Goal: Task Accomplishment & Management: Manage account settings

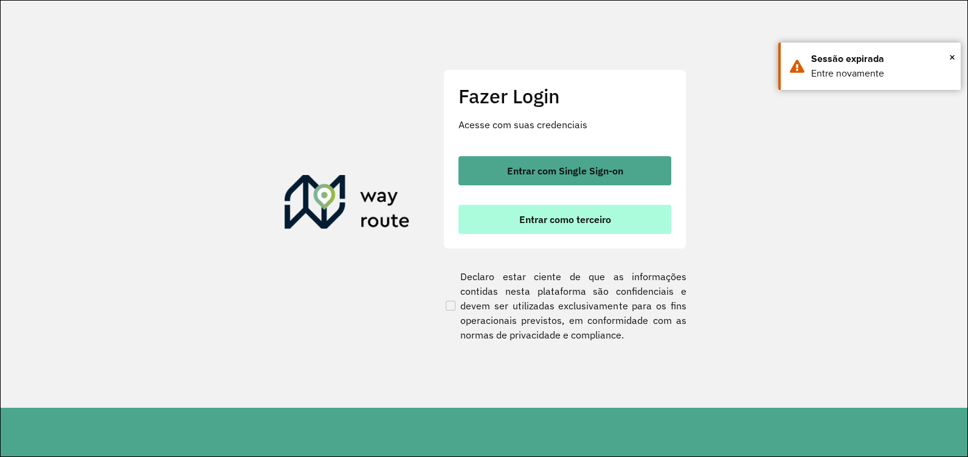
click at [601, 215] on span "Entrar como terceiro" at bounding box center [565, 220] width 92 height 10
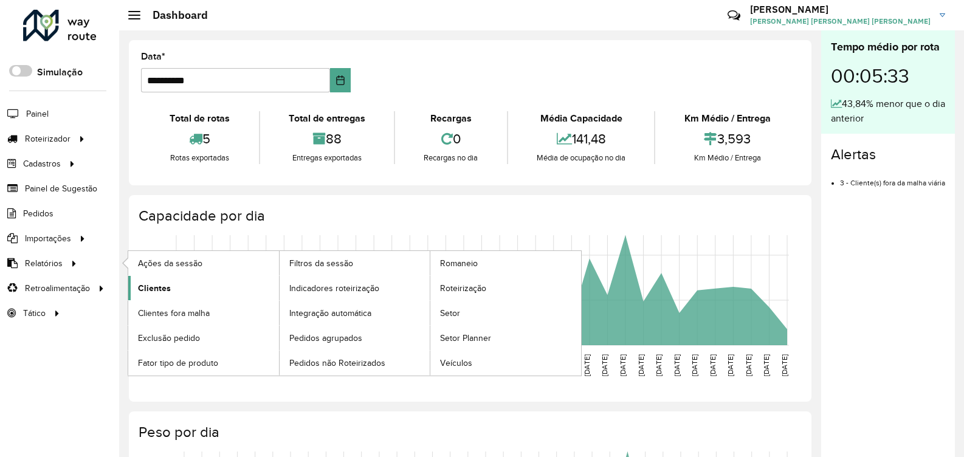
click at [153, 284] on span "Clientes" at bounding box center [154, 288] width 33 height 13
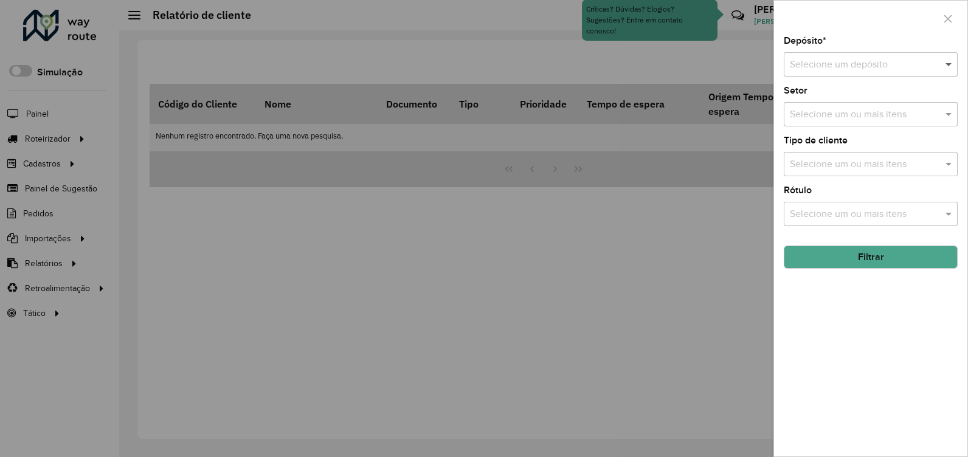
click at [944, 65] on span at bounding box center [949, 64] width 15 height 15
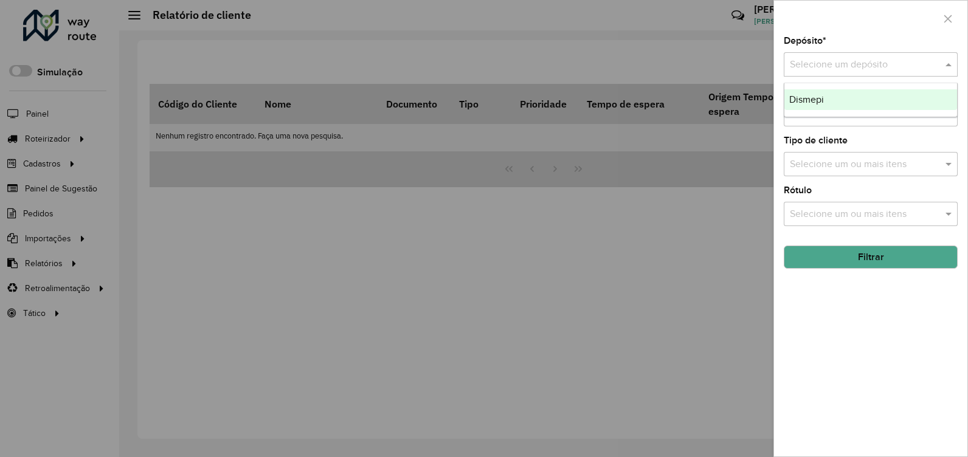
click at [874, 106] on div "Dismepi" at bounding box center [870, 99] width 173 height 21
click at [923, 258] on button "Filtrar" at bounding box center [871, 257] width 174 height 23
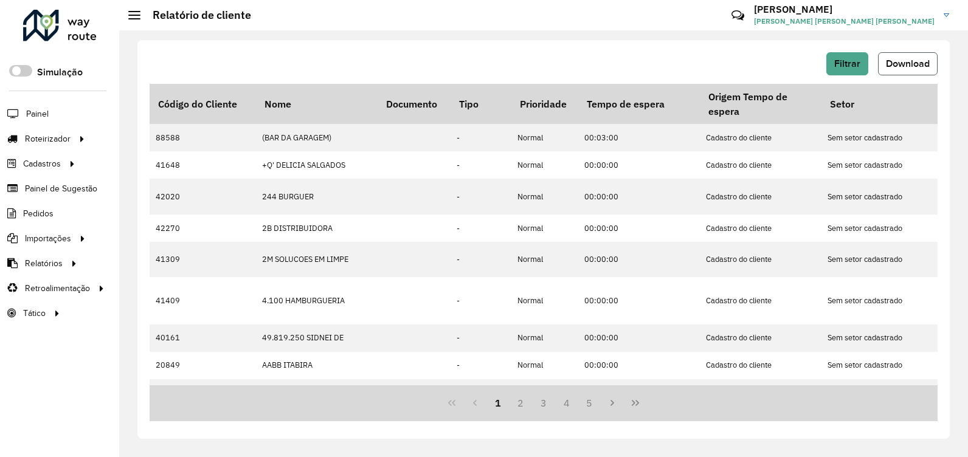
click at [906, 68] on span "Download" at bounding box center [908, 63] width 44 height 10
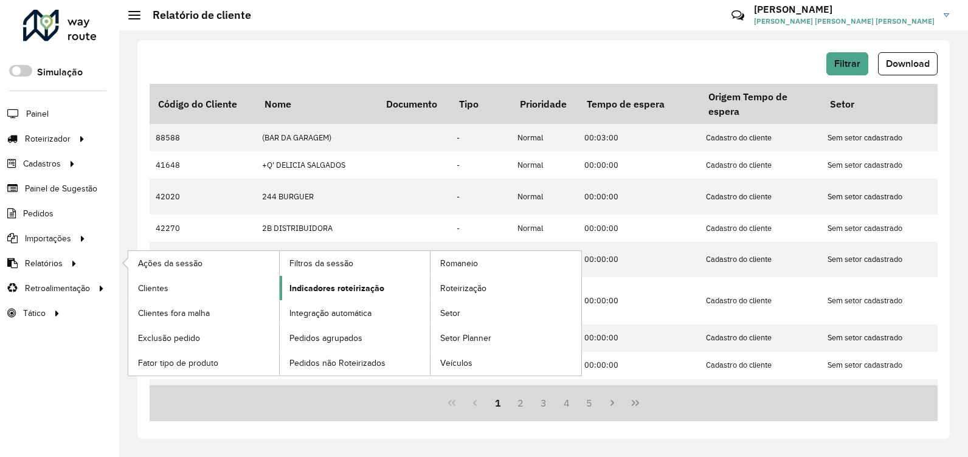
click at [325, 286] on span "Indicadores roteirização" at bounding box center [336, 288] width 95 height 13
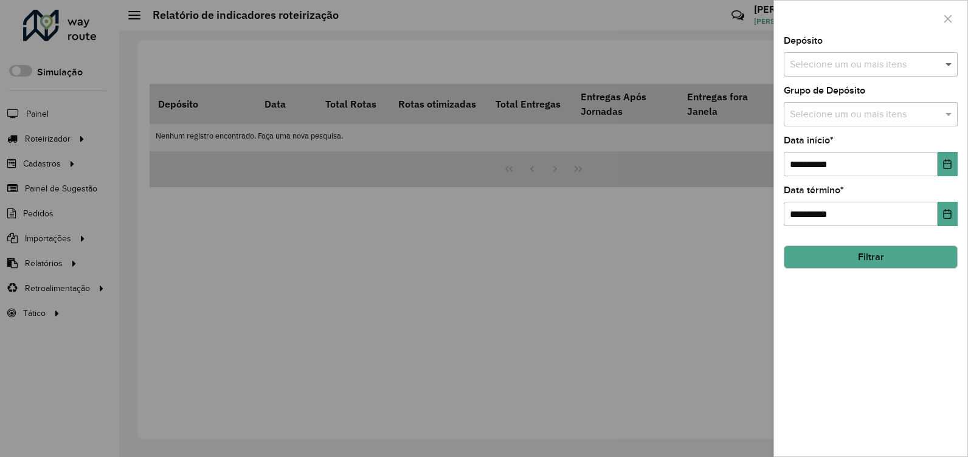
click at [954, 58] on span at bounding box center [949, 64] width 15 height 15
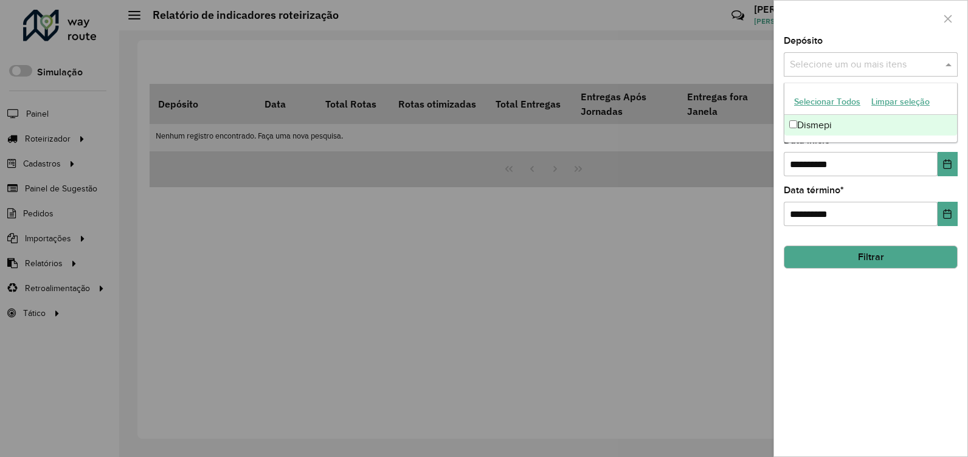
click at [809, 126] on div "Dismepi" at bounding box center [870, 125] width 173 height 21
click at [942, 164] on icon "Choose Date" at bounding box center [947, 164] width 10 height 10
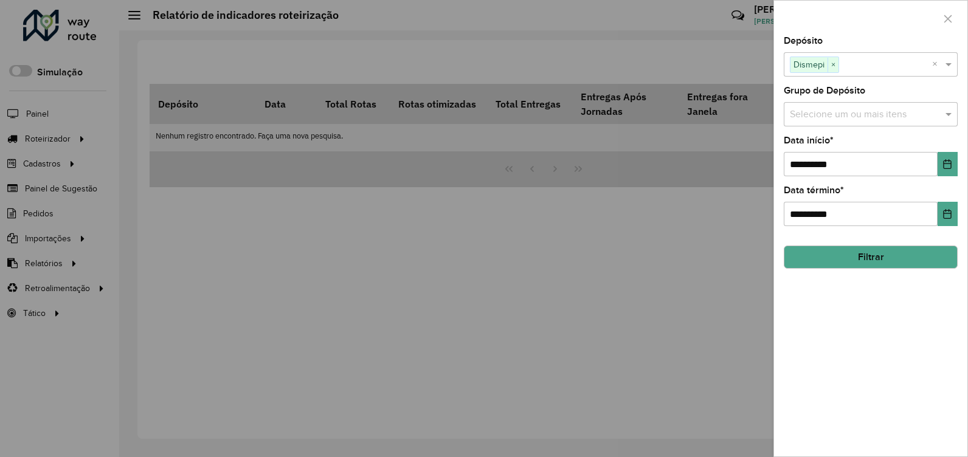
click at [948, 87] on div "Grupo de Depósito Selecione um ou mais itens" at bounding box center [871, 106] width 174 height 40
drag, startPoint x: 818, startPoint y: 162, endPoint x: 824, endPoint y: 187, distance: 24.9
click at [818, 163] on input "**********" at bounding box center [861, 164] width 154 height 24
type input "**********"
click at [893, 258] on button "Filtrar" at bounding box center [871, 257] width 174 height 23
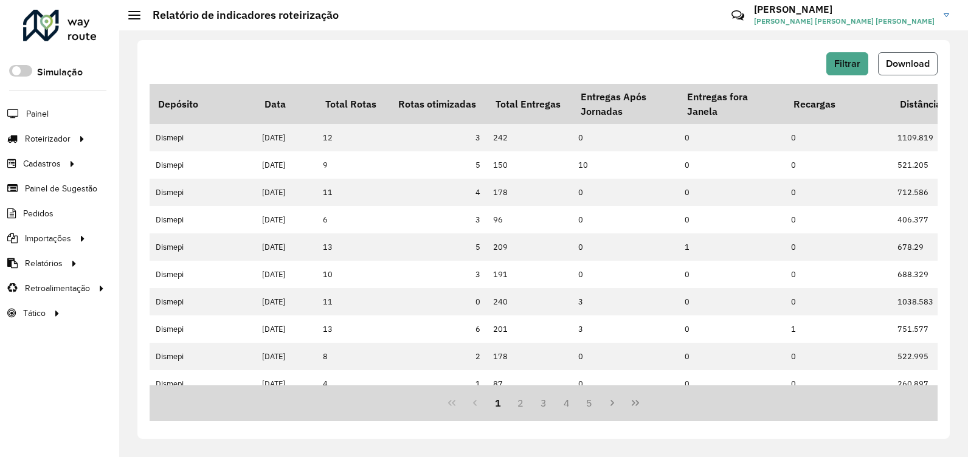
click at [897, 59] on span "Download" at bounding box center [908, 63] width 44 height 10
click at [48, 217] on span "Pedidos" at bounding box center [39, 213] width 32 height 13
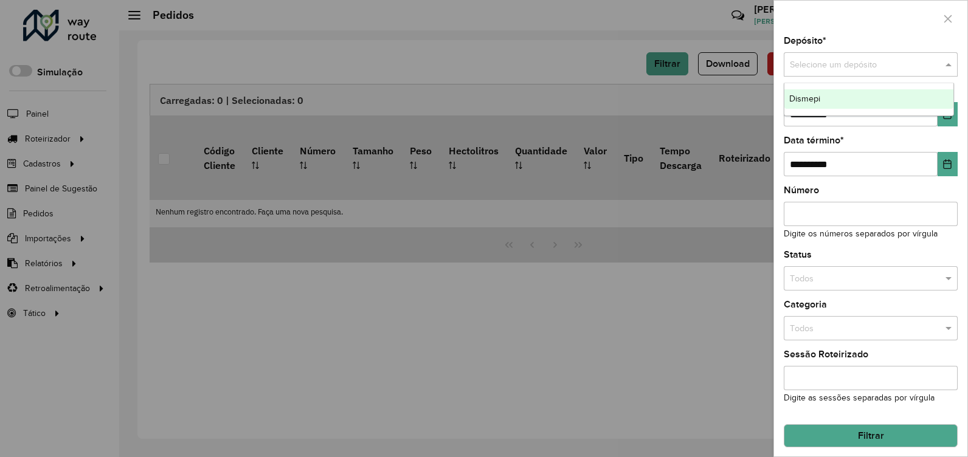
click at [948, 68] on span at bounding box center [949, 64] width 15 height 13
click at [884, 92] on div "Dismepi" at bounding box center [868, 98] width 169 height 19
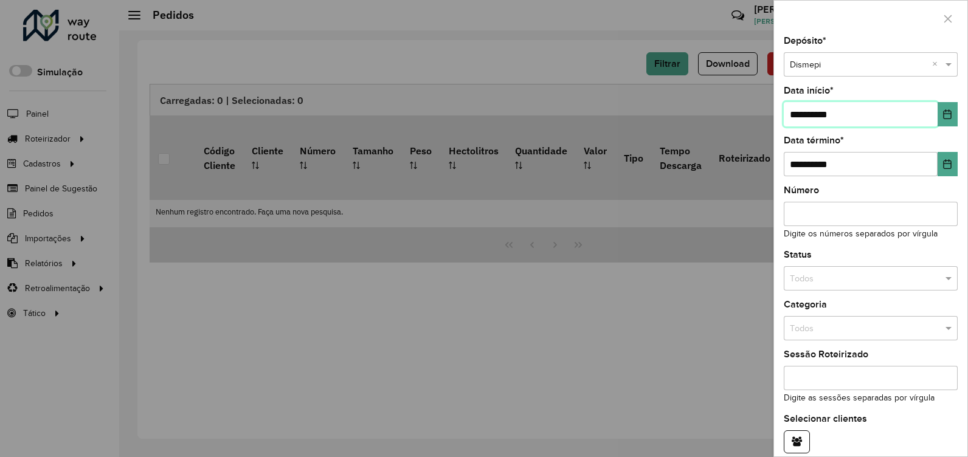
click at [816, 113] on input "**********" at bounding box center [861, 114] width 154 height 24
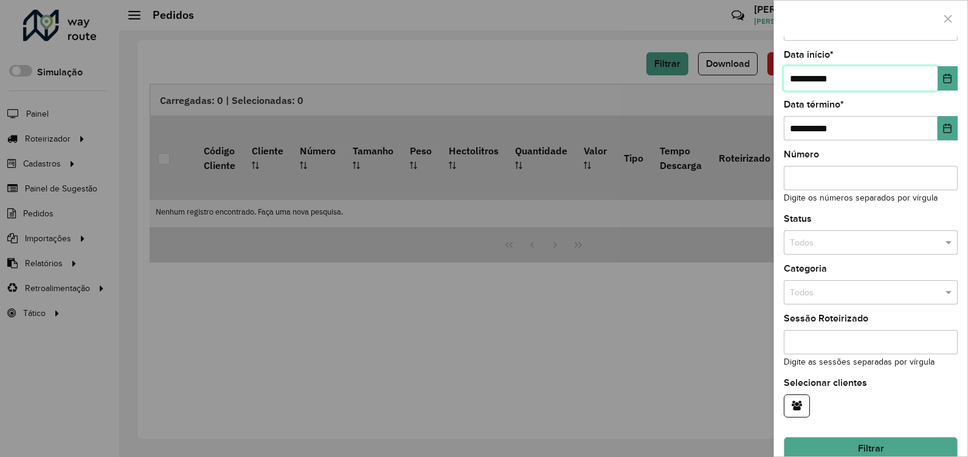
scroll to position [55, 0]
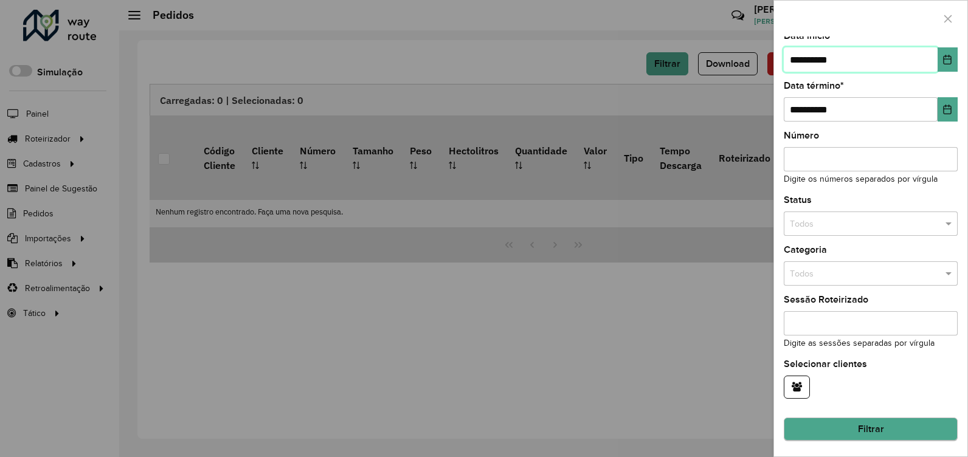
type input "**********"
click at [895, 421] on button "Filtrar" at bounding box center [871, 429] width 174 height 23
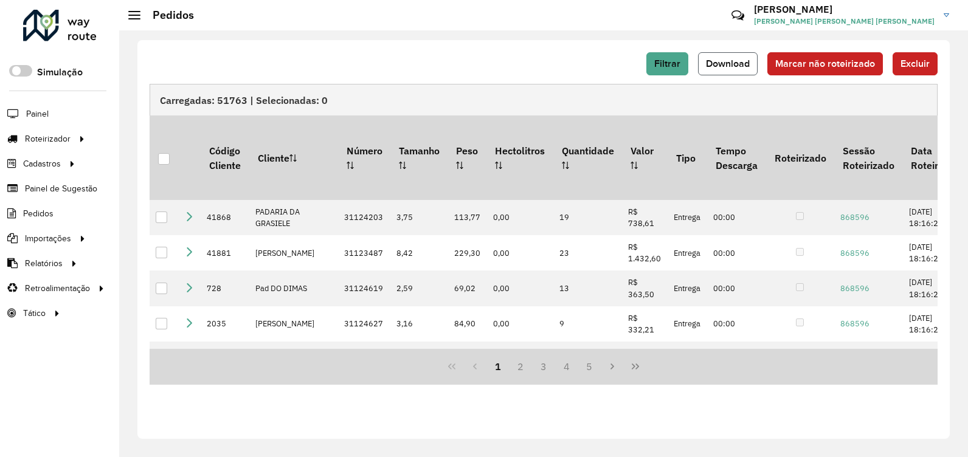
click at [733, 67] on span "Download" at bounding box center [728, 63] width 44 height 10
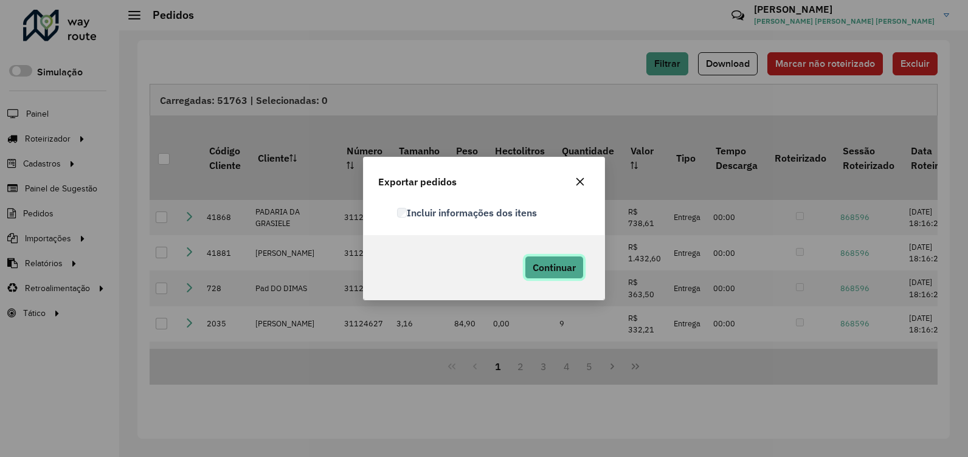
click at [560, 272] on span "Continuar" at bounding box center [554, 267] width 43 height 12
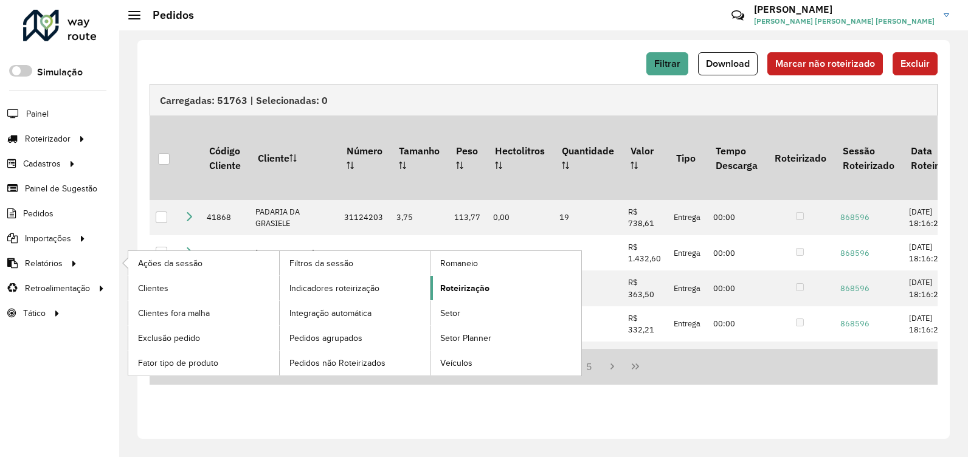
click at [464, 289] on span "Roteirização" at bounding box center [464, 288] width 49 height 13
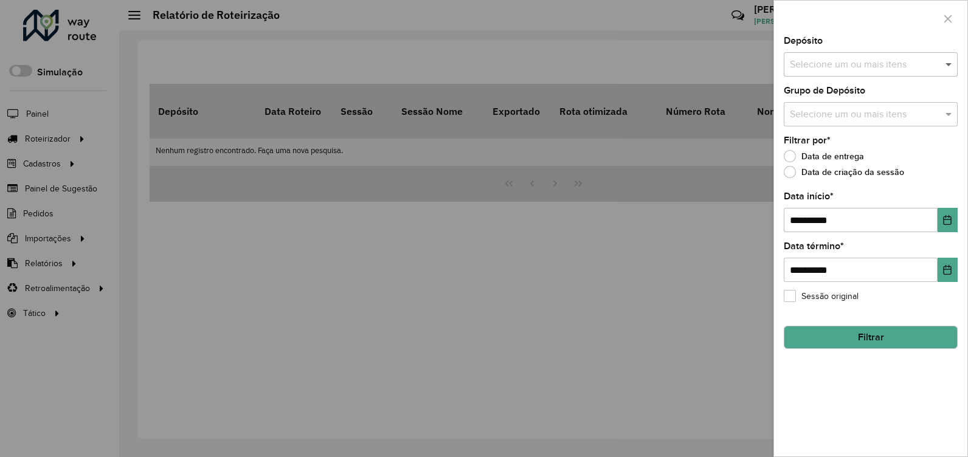
click at [945, 64] on span at bounding box center [949, 64] width 15 height 15
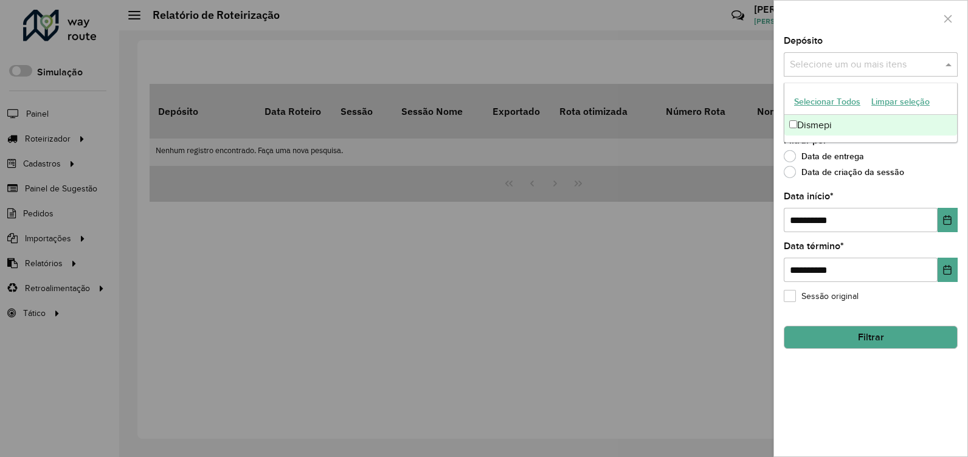
click at [808, 120] on div "Dismepi" at bounding box center [870, 125] width 173 height 21
click at [925, 171] on div "Data de criação da sessão" at bounding box center [871, 175] width 174 height 15
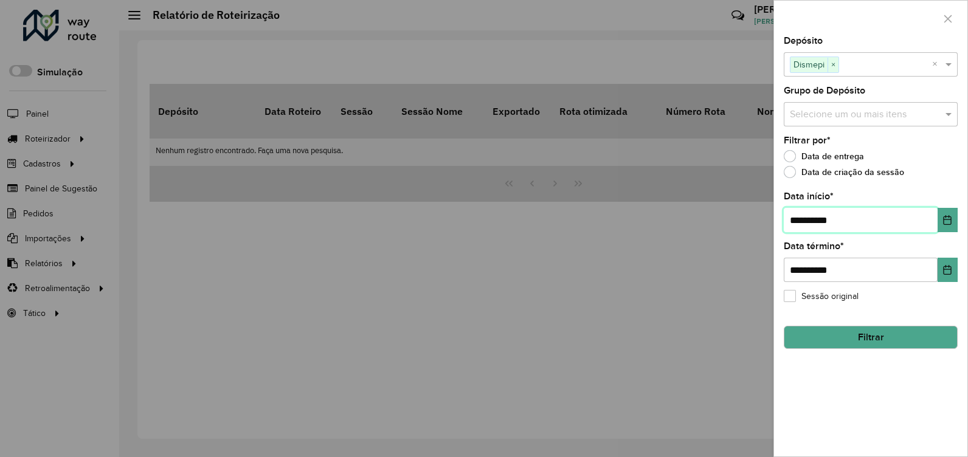
click at [815, 219] on input "**********" at bounding box center [861, 220] width 154 height 24
type input "**********"
click at [896, 343] on button "Filtrar" at bounding box center [871, 337] width 174 height 23
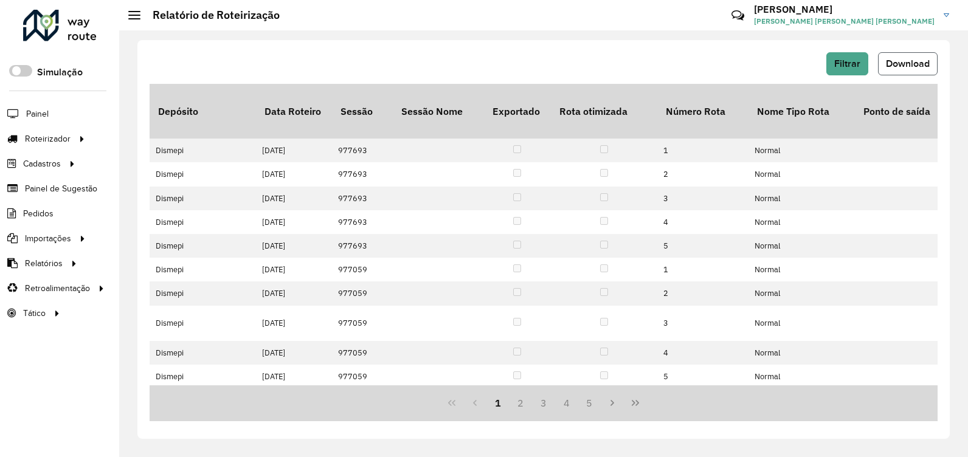
click at [890, 68] on span "Download" at bounding box center [908, 63] width 44 height 10
click at [589, 32] on div "Filtrar Download Depósito Data Roteiro Sessão Sessão Nome Exportado Rota otimiz…" at bounding box center [543, 243] width 849 height 427
click at [85, 29] on div at bounding box center [60, 26] width 74 height 32
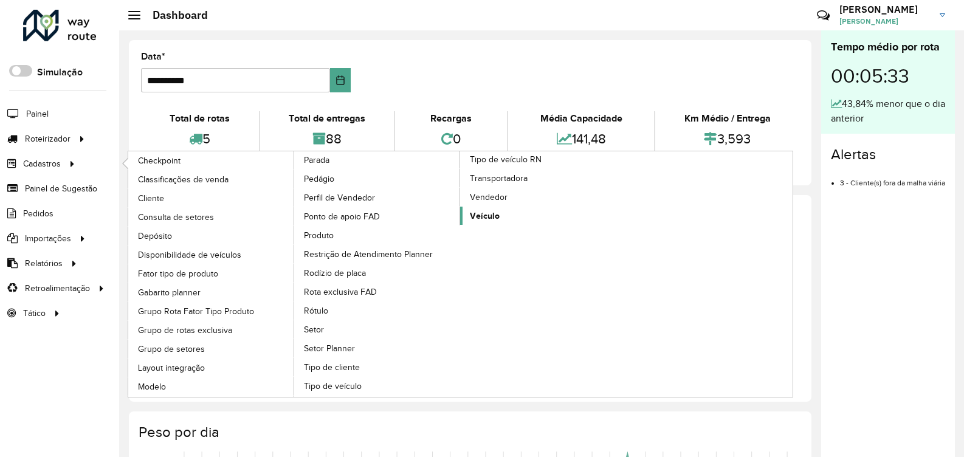
click at [492, 217] on span "Veículo" at bounding box center [485, 216] width 30 height 13
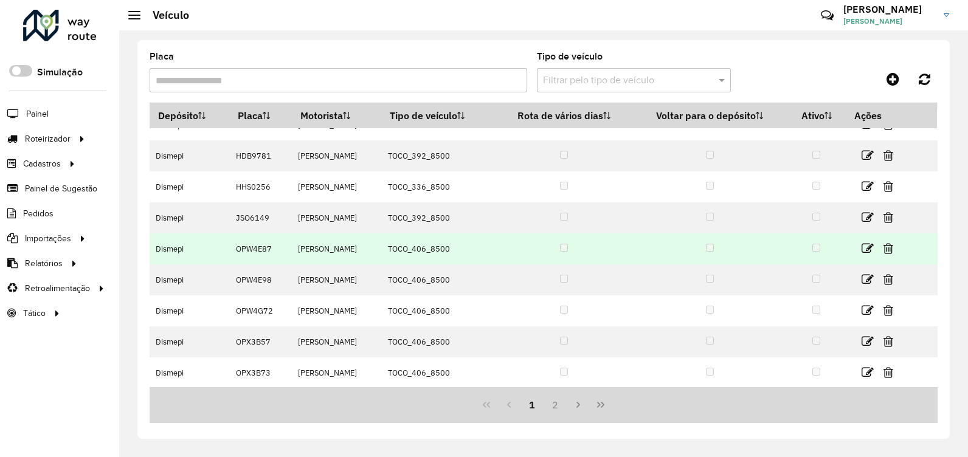
scroll to position [114, 0]
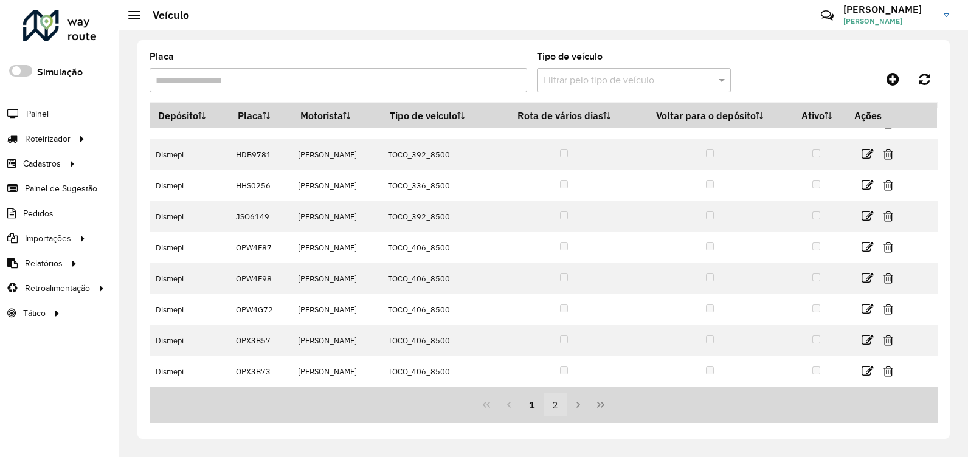
click at [559, 407] on button "2" at bounding box center [555, 404] width 23 height 23
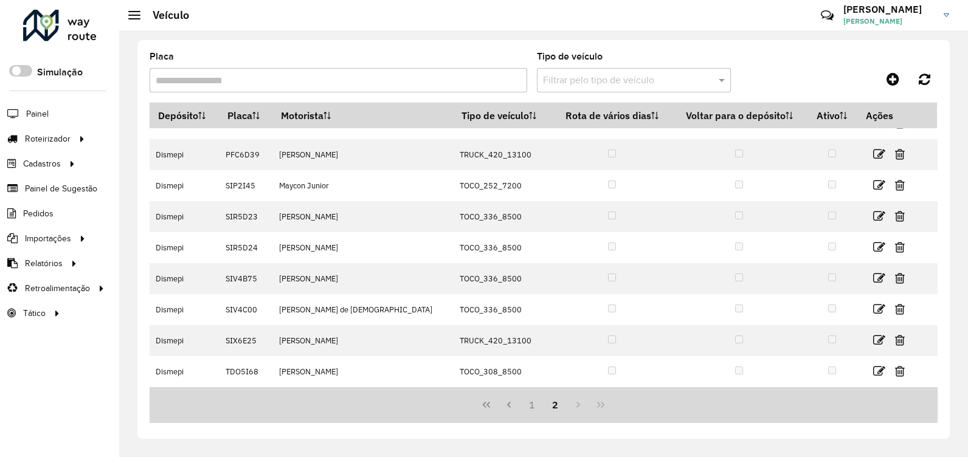
scroll to position [0, 0]
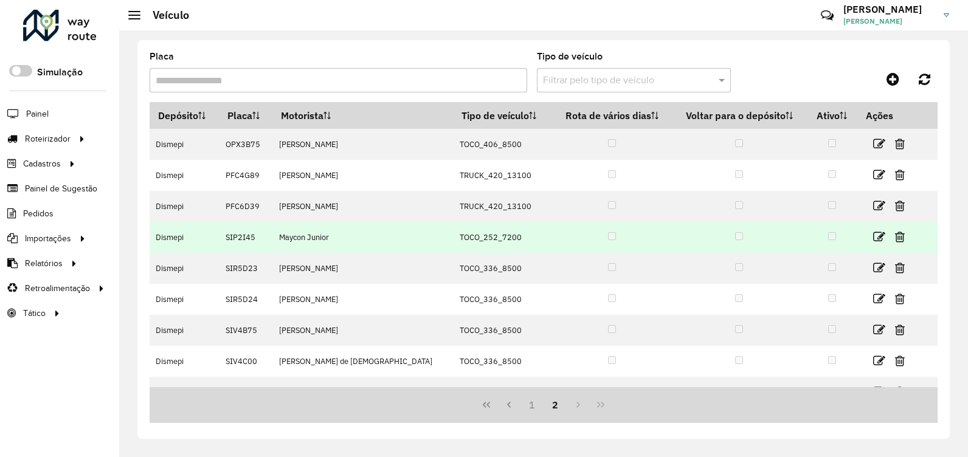
click at [244, 237] on td "SIP2I45" at bounding box center [245, 237] width 53 height 31
click at [874, 237] on icon at bounding box center [879, 237] width 12 height 12
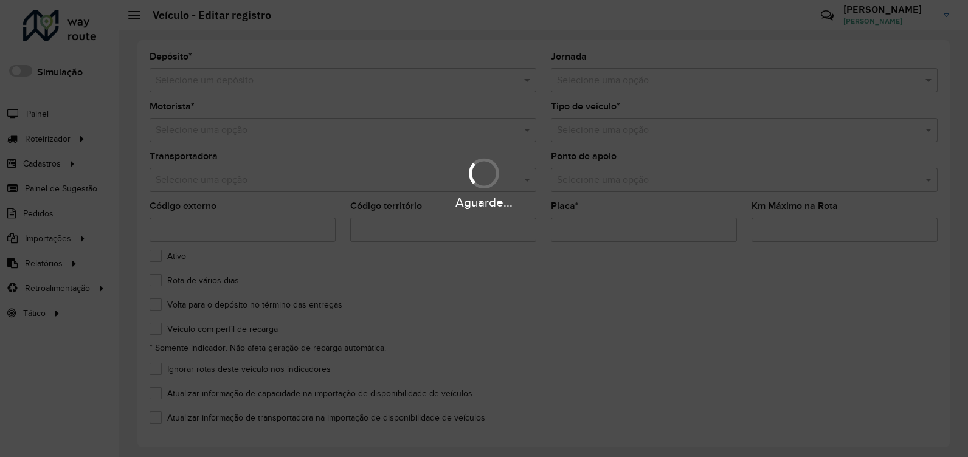
type input "*******"
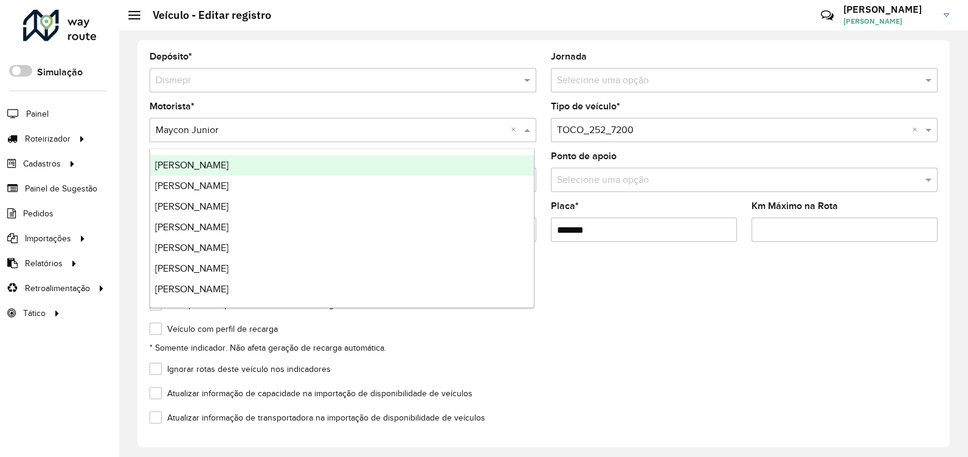
click at [289, 136] on input "text" at bounding box center [331, 130] width 350 height 15
click at [411, 114] on div "Motorista * Selecione uma opção × Maycon Junior ×" at bounding box center [343, 122] width 387 height 40
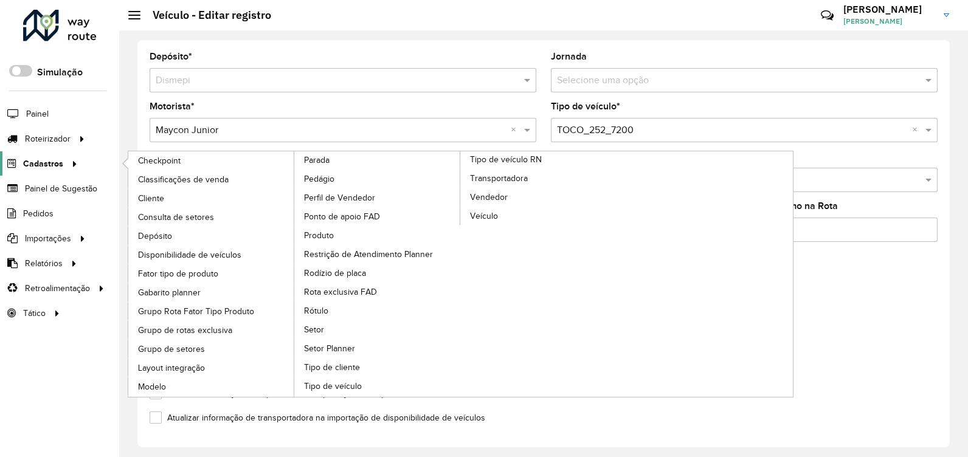
click at [52, 159] on span "Cadastros" at bounding box center [43, 163] width 40 height 13
click at [55, 164] on span "Cadastros" at bounding box center [43, 163] width 40 height 13
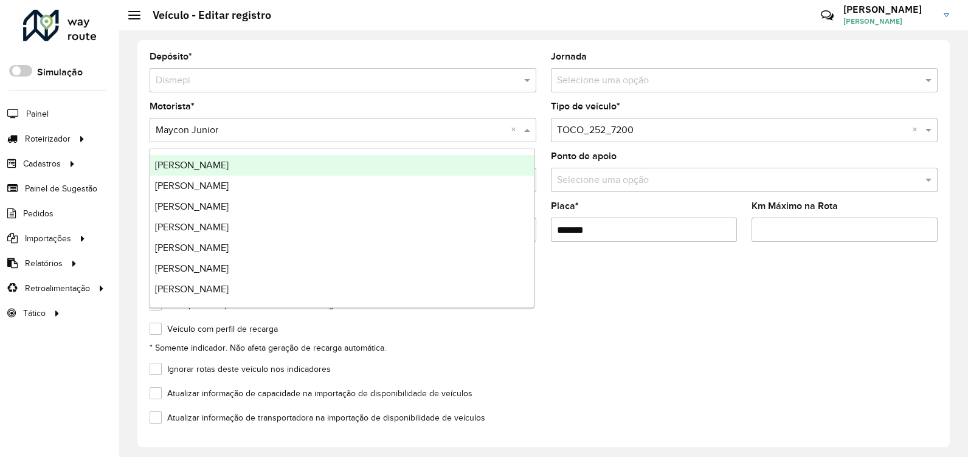
click at [525, 131] on span at bounding box center [528, 130] width 15 height 15
click at [262, 121] on div "Selecione uma opção × Maycon Junior ×" at bounding box center [343, 130] width 387 height 24
click at [264, 126] on input "text" at bounding box center [331, 130] width 350 height 15
click at [265, 130] on input "text" at bounding box center [331, 130] width 350 height 15
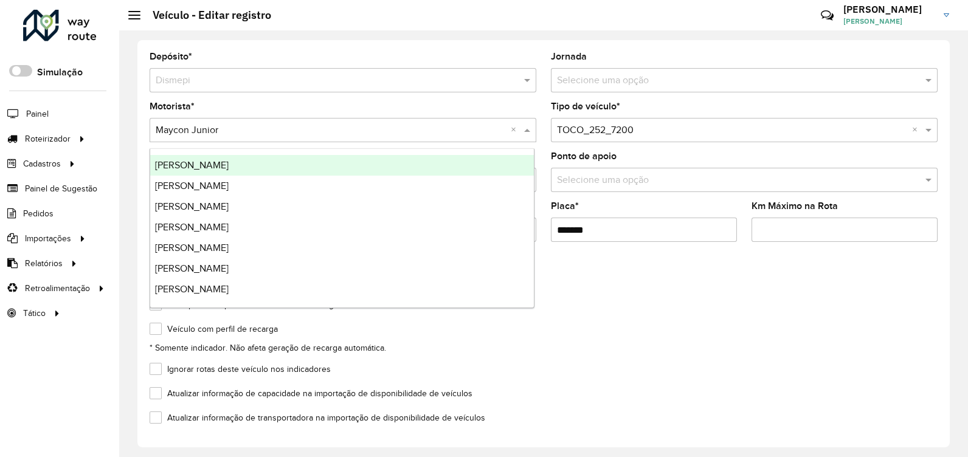
click at [365, 135] on input "text" at bounding box center [331, 130] width 350 height 15
click at [380, 126] on input "text" at bounding box center [331, 130] width 350 height 15
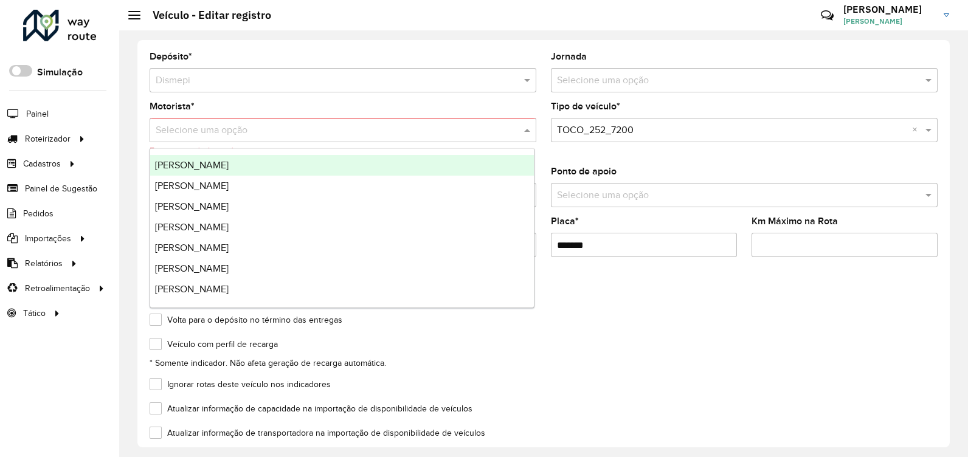
click at [410, 131] on input "text" at bounding box center [331, 130] width 350 height 15
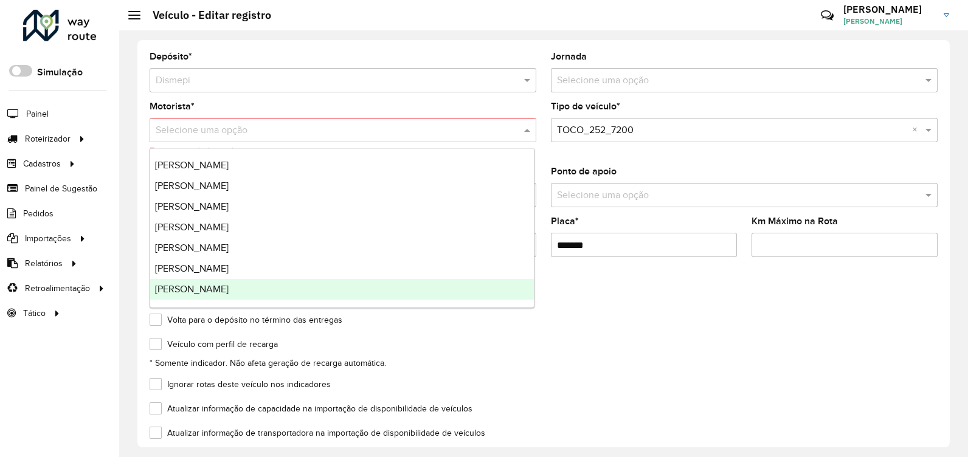
click at [565, 323] on div "Volta para o depósito no término das entregas" at bounding box center [544, 323] width 788 height 15
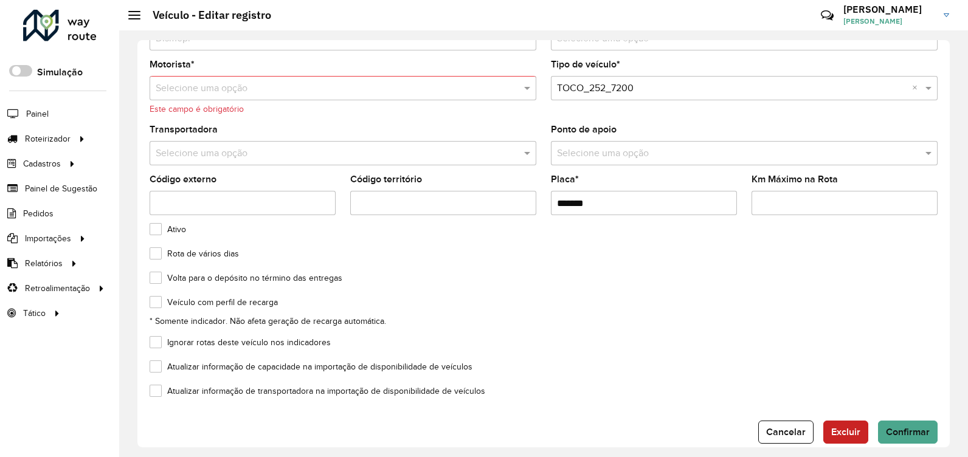
scroll to position [60, 0]
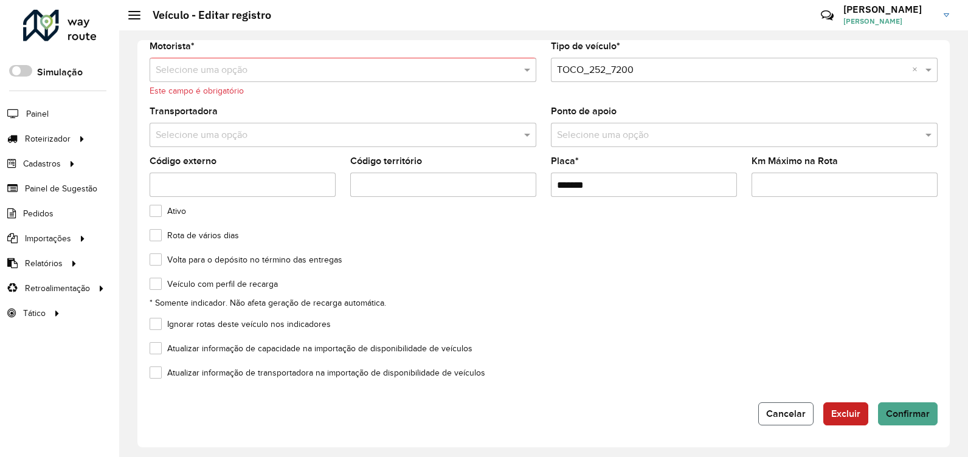
click at [782, 413] on span "Cancelar" at bounding box center [786, 414] width 40 height 10
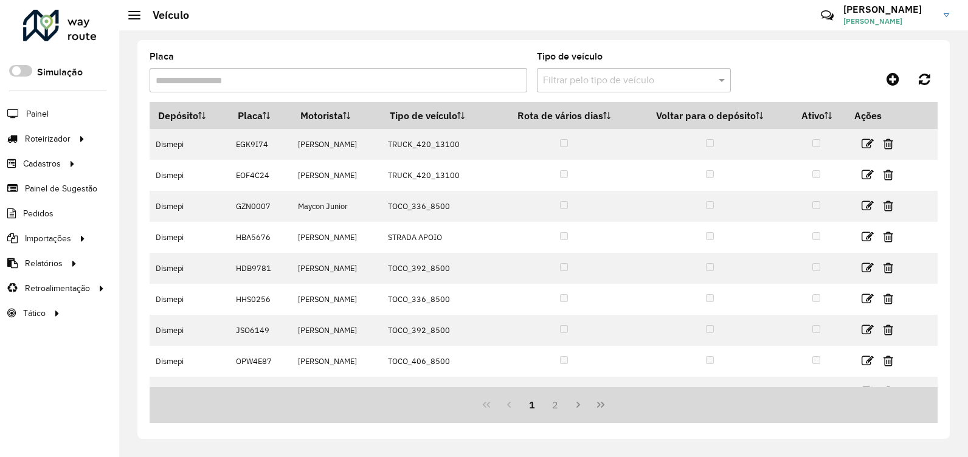
click at [801, 50] on div "Placa Tipo de veículo Filtrar pelo tipo de veículo Depósito Placa Motorista Tip…" at bounding box center [543, 239] width 812 height 399
click at [948, 15] on img at bounding box center [946, 15] width 5 height 4
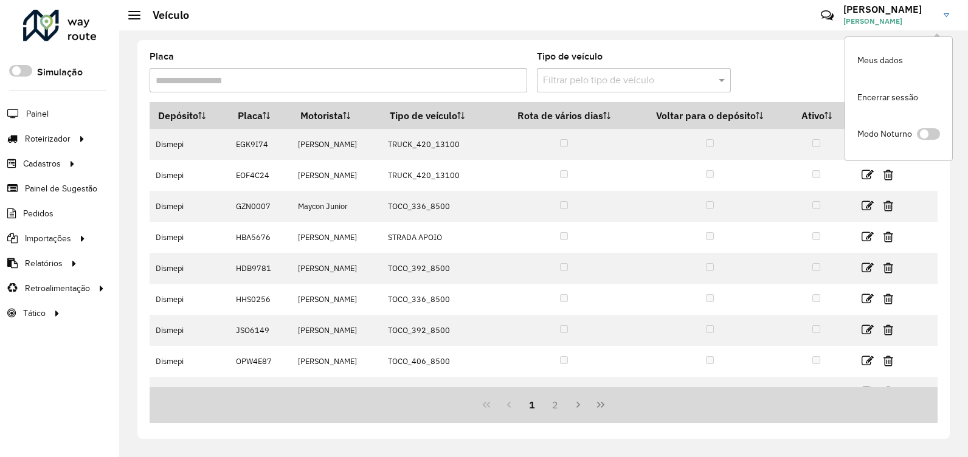
click at [780, 39] on div "Placa Tipo de veículo Filtrar pelo tipo de veículo Depósito Placa Motorista Tip…" at bounding box center [543, 243] width 849 height 427
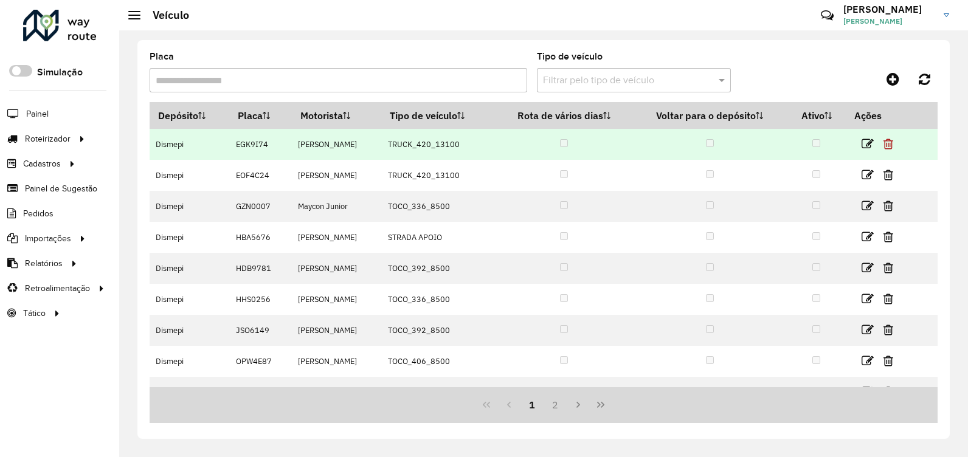
click at [893, 146] on icon at bounding box center [888, 144] width 10 height 12
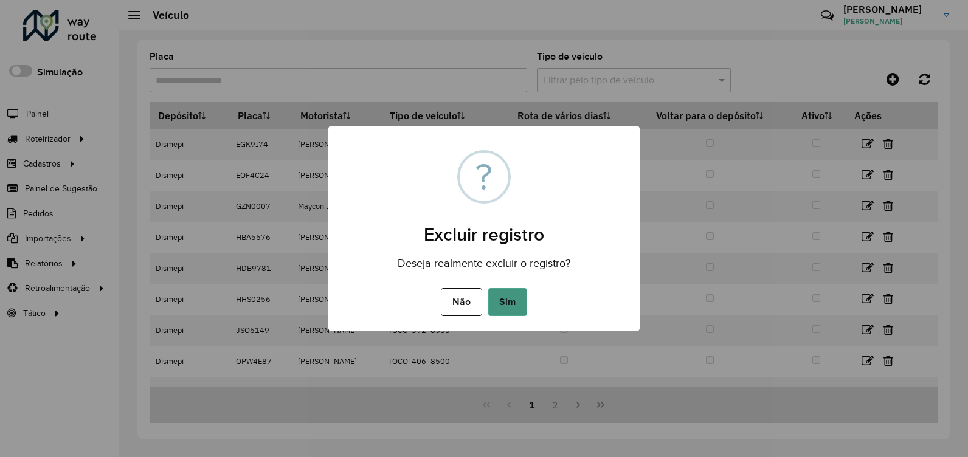
click at [517, 313] on button "Sim" at bounding box center [507, 302] width 39 height 28
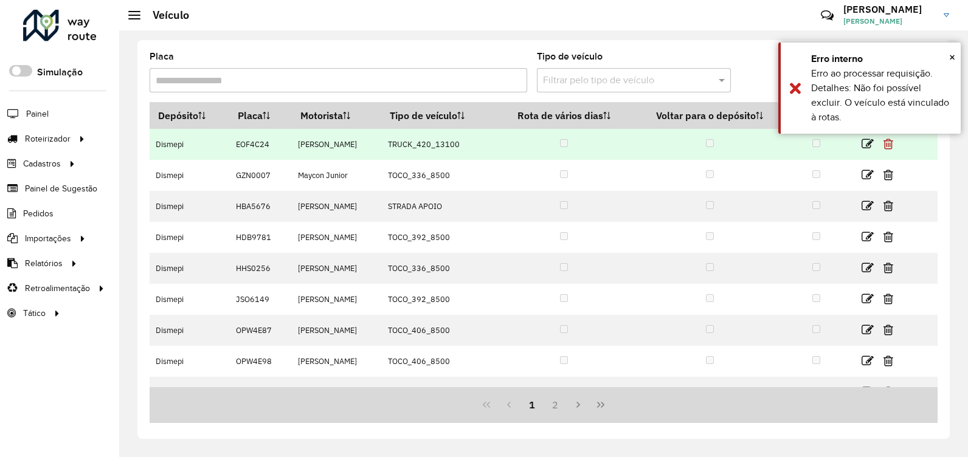
click at [893, 147] on icon at bounding box center [888, 144] width 10 height 12
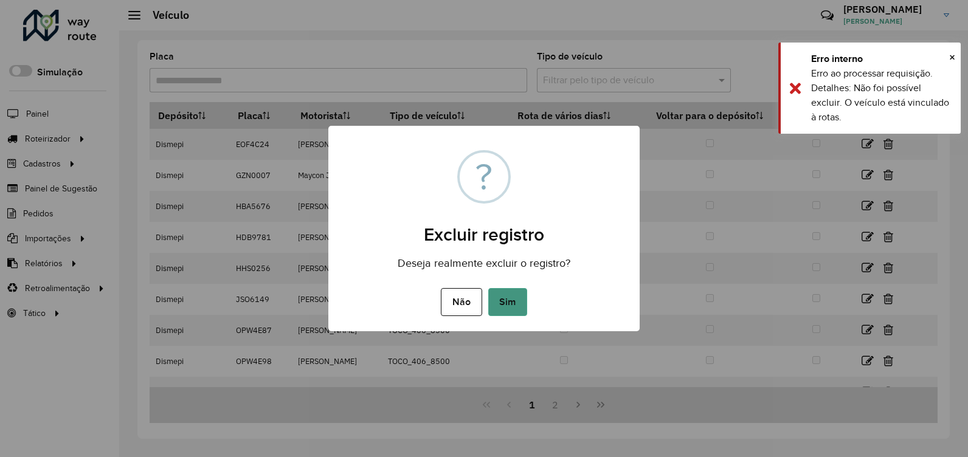
click at [519, 308] on button "Sim" at bounding box center [507, 302] width 39 height 28
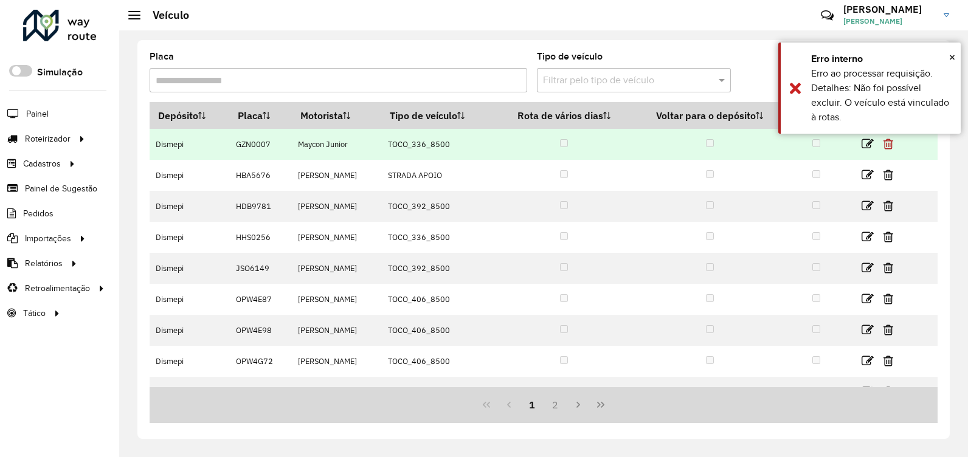
click at [893, 149] on icon at bounding box center [888, 144] width 10 height 12
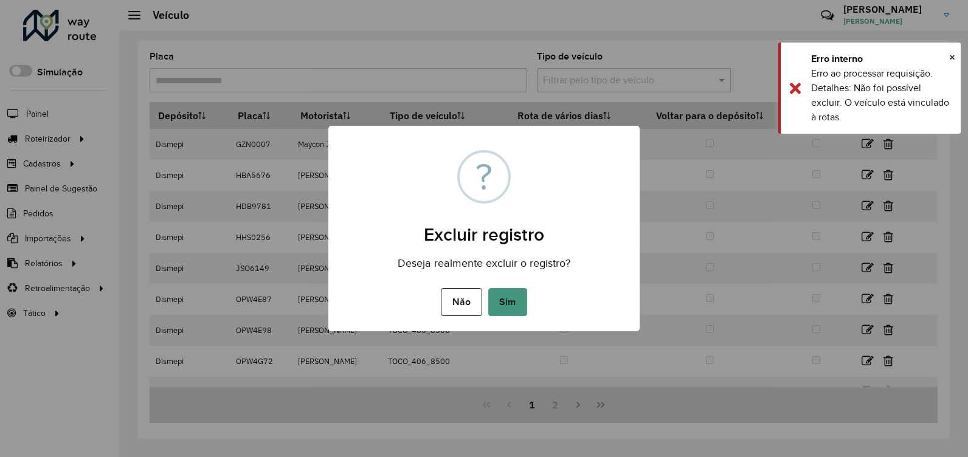
click at [509, 303] on button "Sim" at bounding box center [507, 302] width 39 height 28
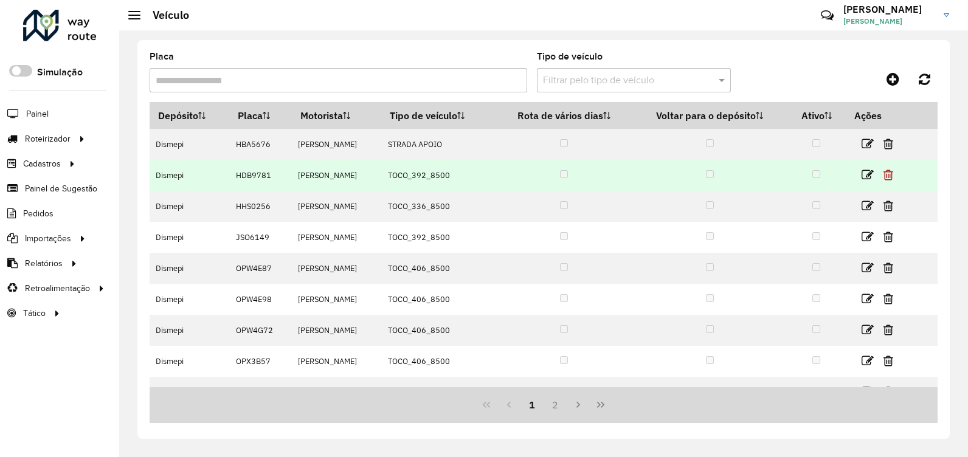
click at [893, 175] on icon at bounding box center [888, 175] width 10 height 12
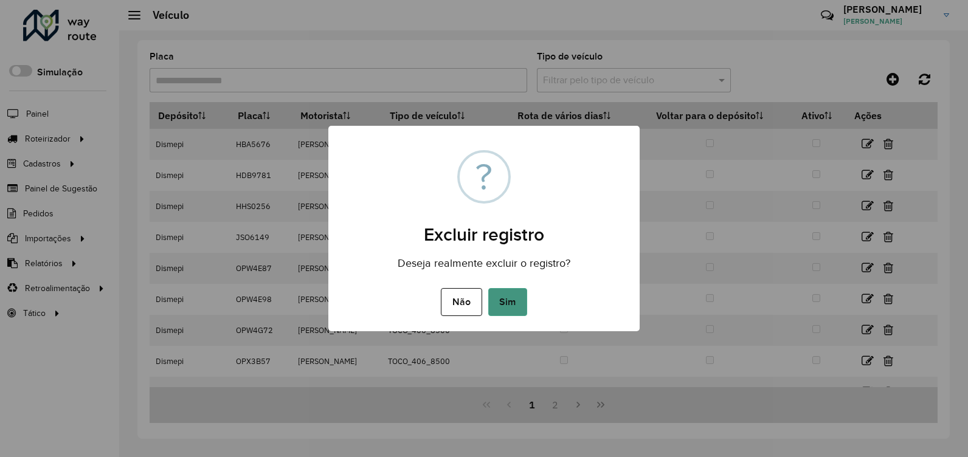
click at [517, 299] on button "Sim" at bounding box center [507, 302] width 39 height 28
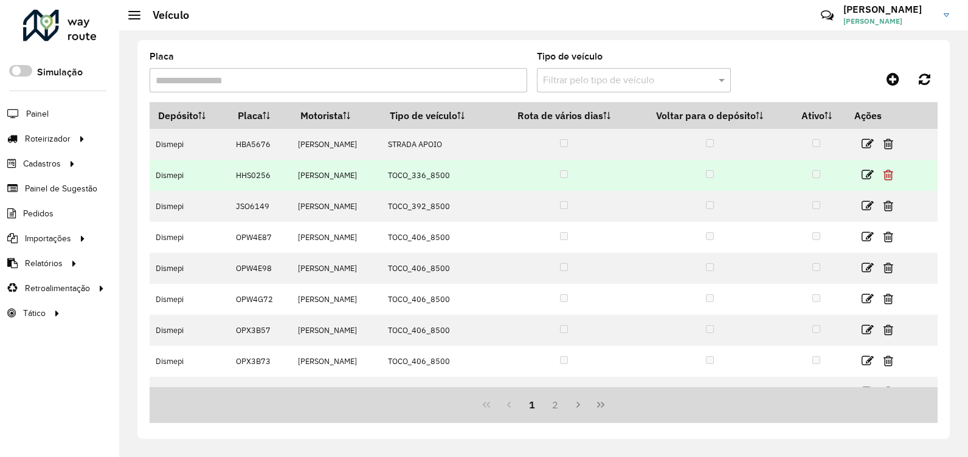
click at [891, 174] on icon at bounding box center [888, 175] width 10 height 12
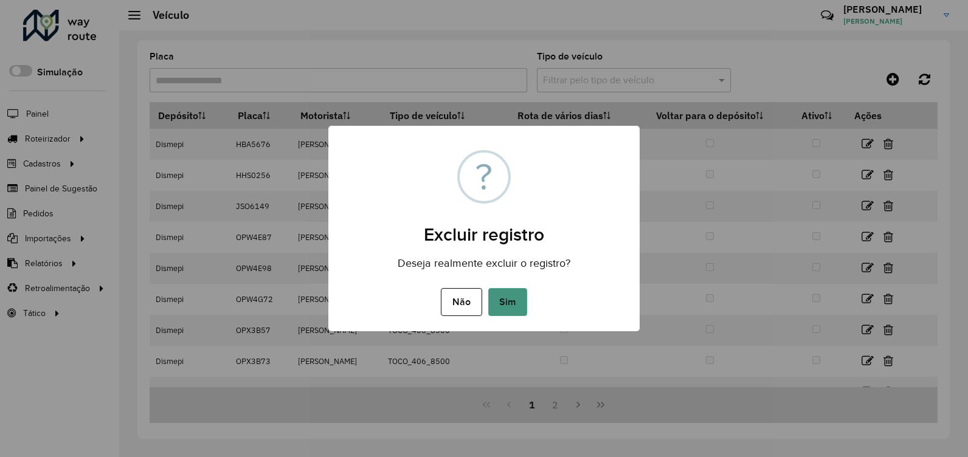
click at [507, 300] on button "Sim" at bounding box center [507, 302] width 39 height 28
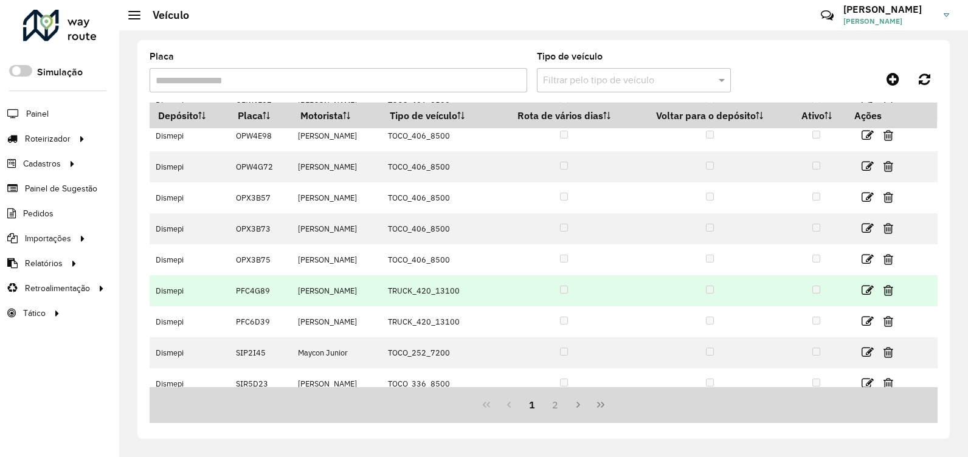
scroll to position [114, 0]
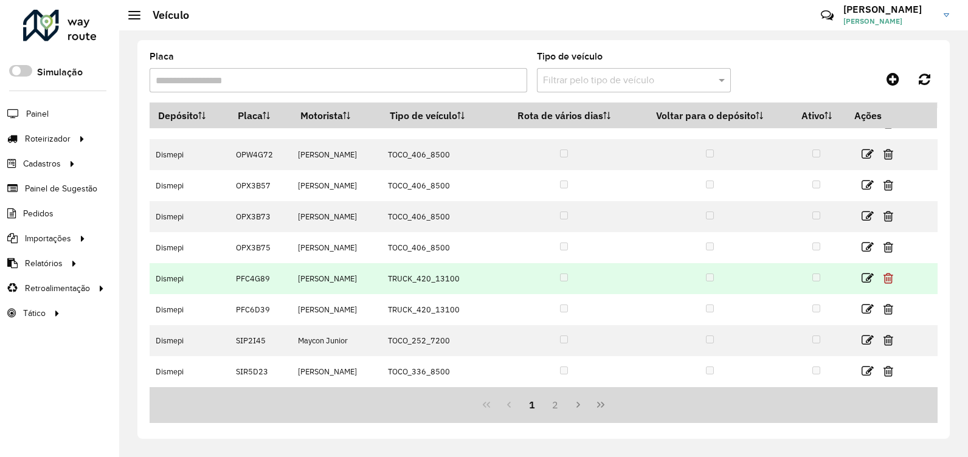
click at [891, 279] on icon at bounding box center [888, 278] width 10 height 12
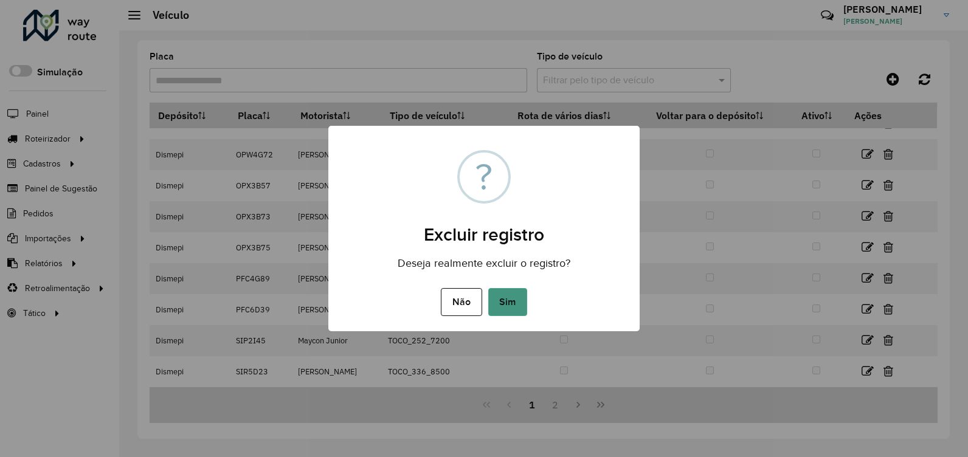
click at [520, 296] on button "Sim" at bounding box center [507, 302] width 39 height 28
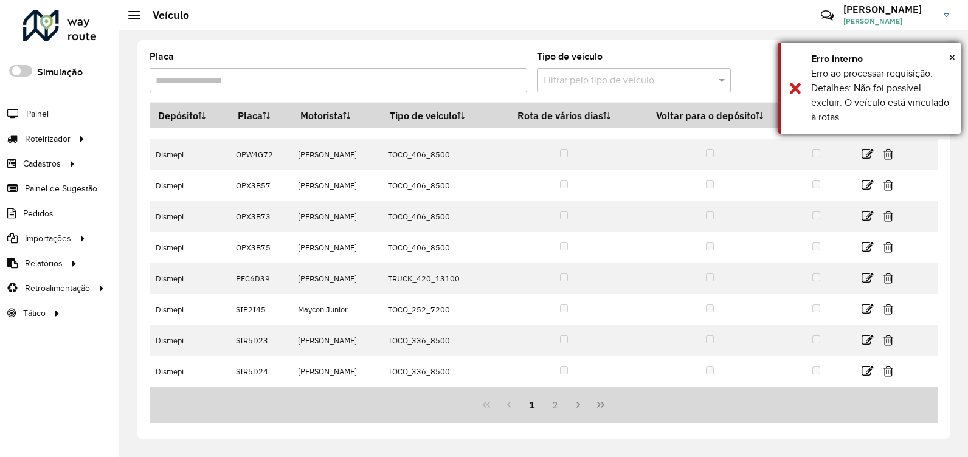
click at [887, 106] on div "Erro ao processar requisição. Detalhes: Não foi possível excluir. O veículo est…" at bounding box center [881, 95] width 140 height 58
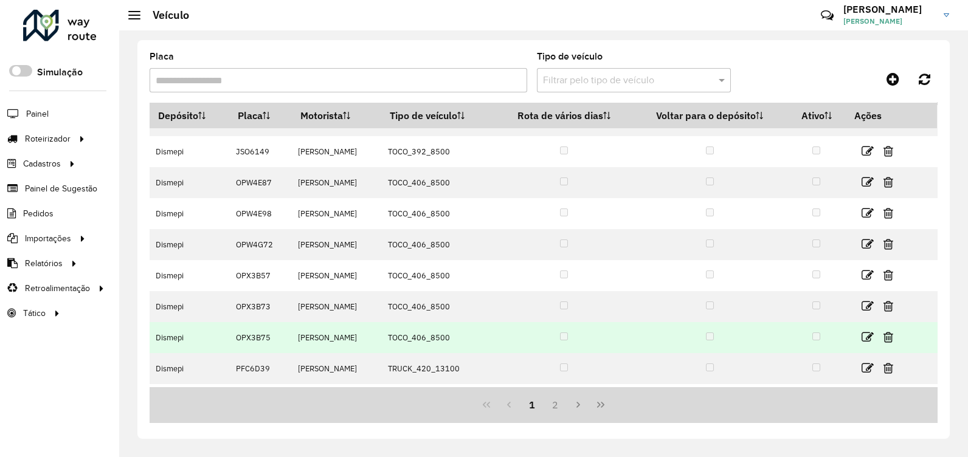
scroll to position [0, 0]
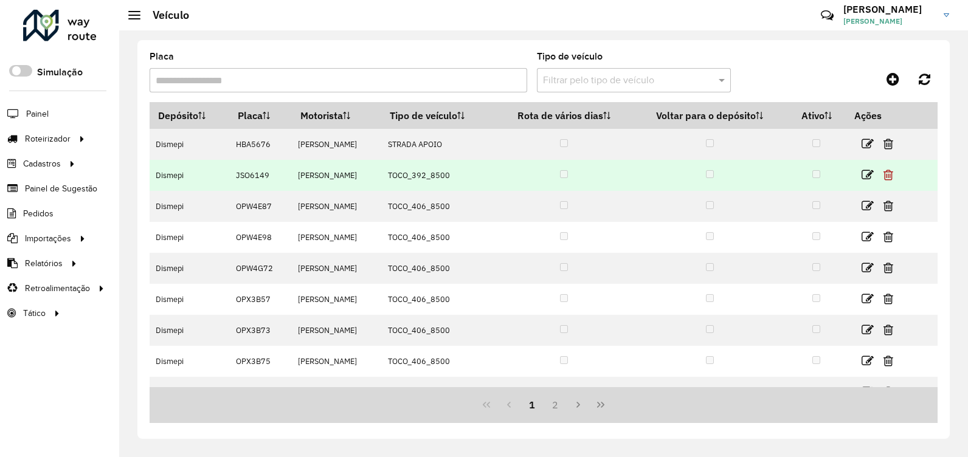
click at [892, 174] on icon at bounding box center [888, 175] width 10 height 12
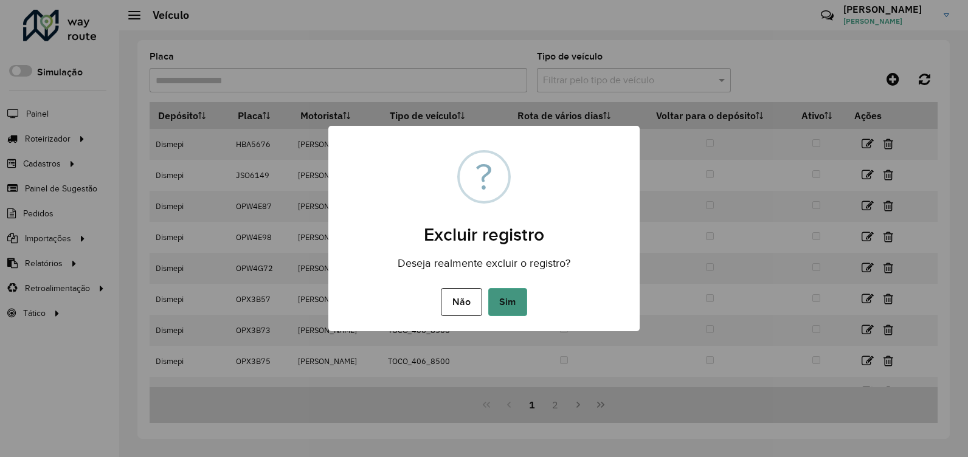
click at [511, 299] on button "Sim" at bounding box center [507, 302] width 39 height 28
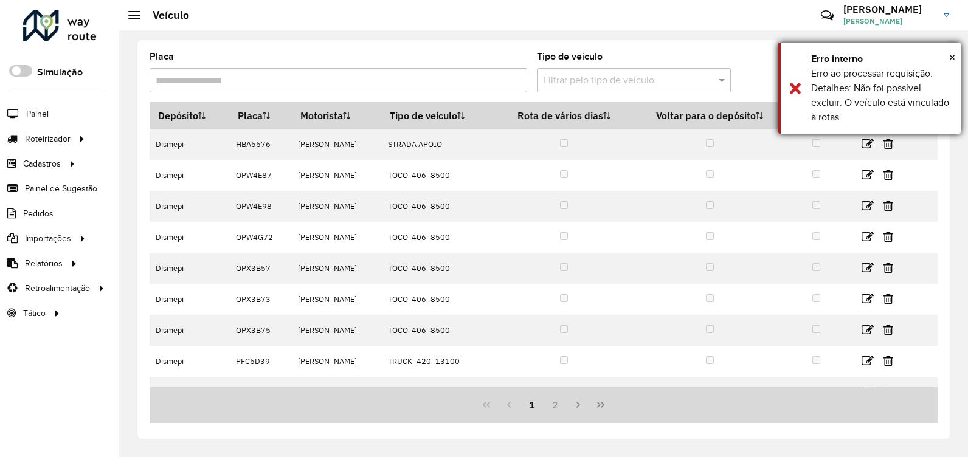
click at [793, 89] on div "× Erro interno Erro ao processar requisição. Detalhes: Não foi possível excluir…" at bounding box center [869, 88] width 182 height 91
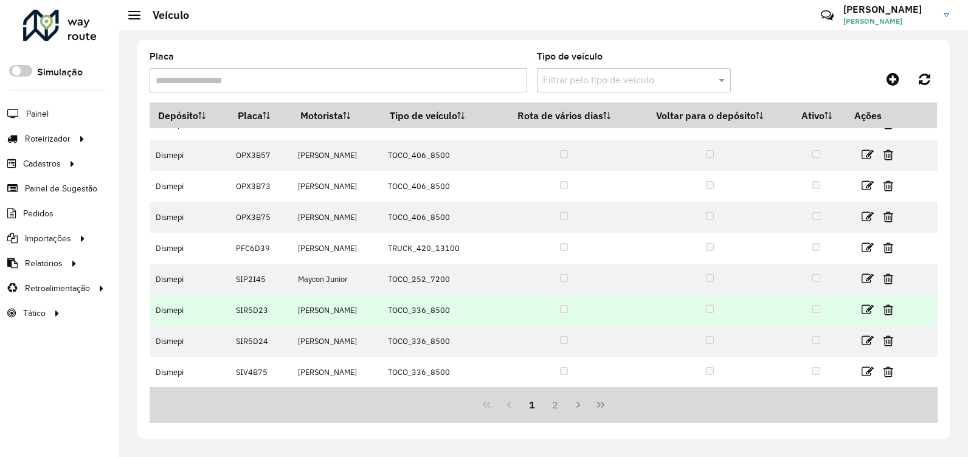
scroll to position [114, 0]
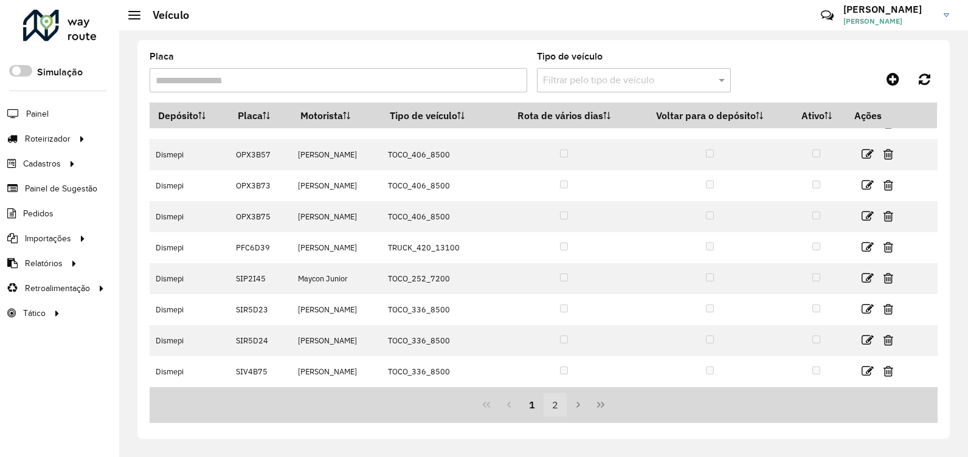
click at [559, 412] on button "2" at bounding box center [555, 404] width 23 height 23
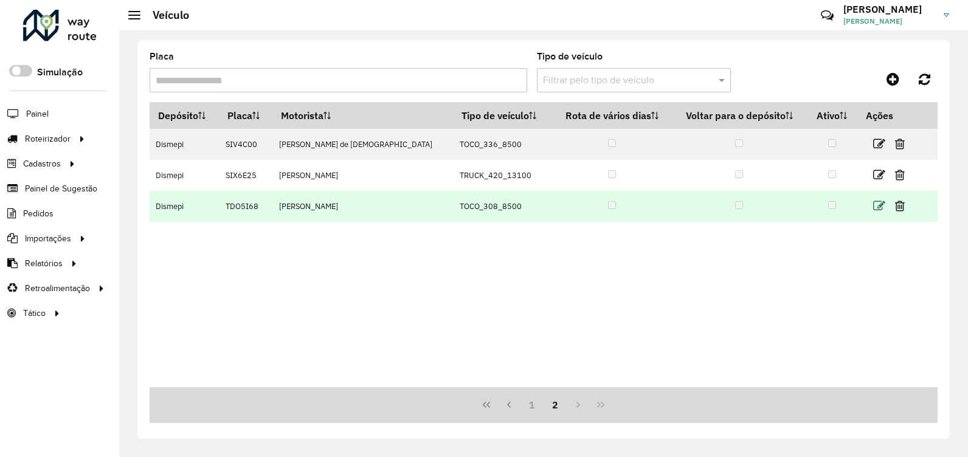
click at [874, 204] on icon at bounding box center [879, 206] width 12 height 12
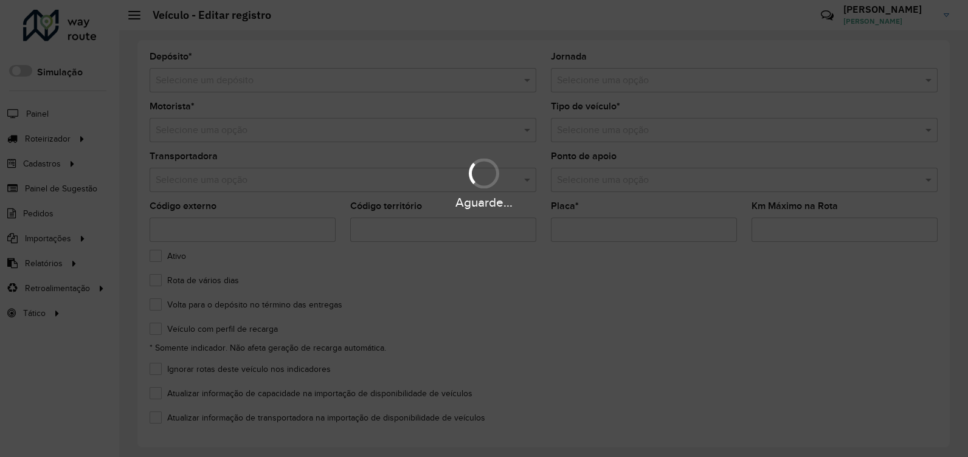
type input "*******"
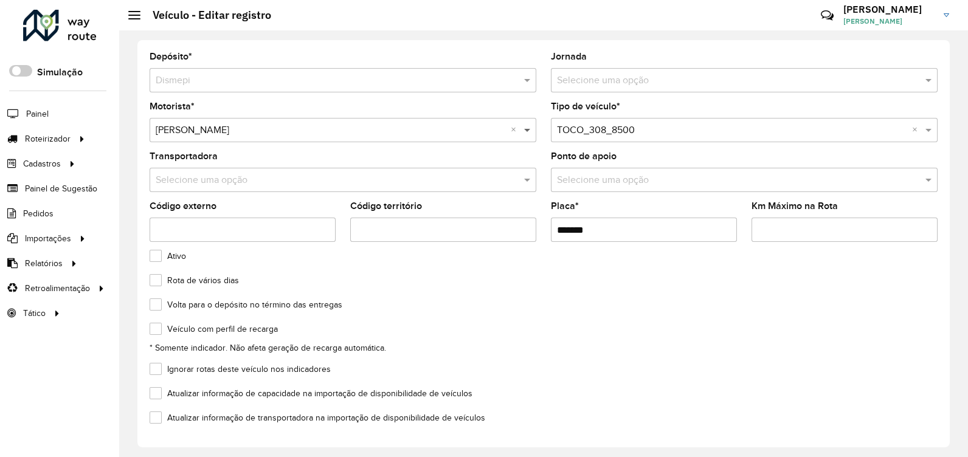
click at [534, 135] on formly-field "Motorista * Selecione uma opção × Americo de Oliveira ×" at bounding box center [342, 127] width 401 height 50
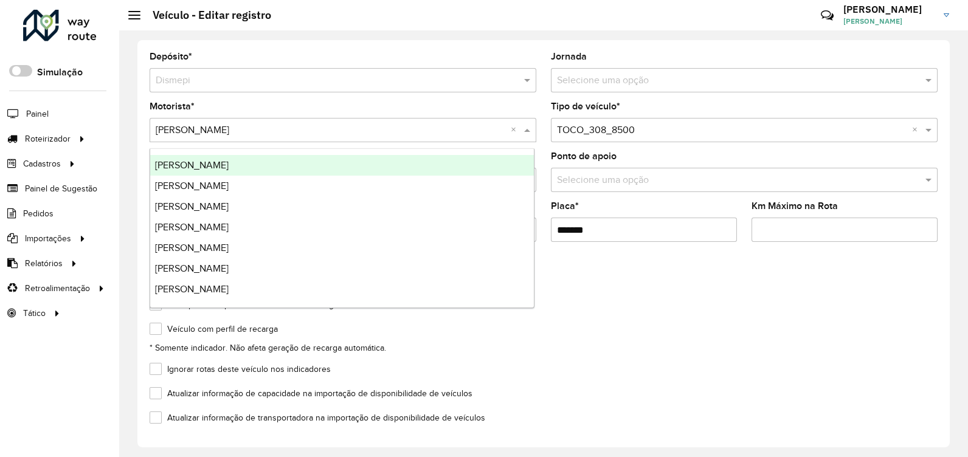
click at [530, 131] on span at bounding box center [528, 130] width 15 height 15
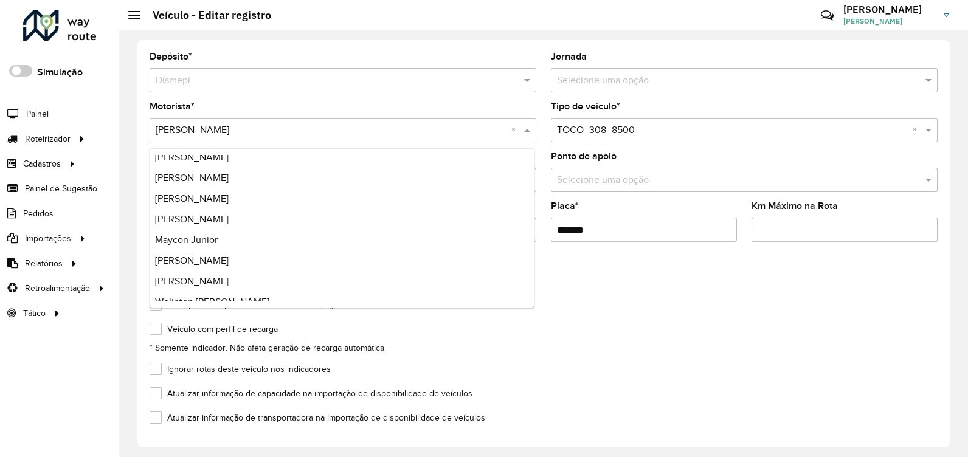
scroll to position [247, 0]
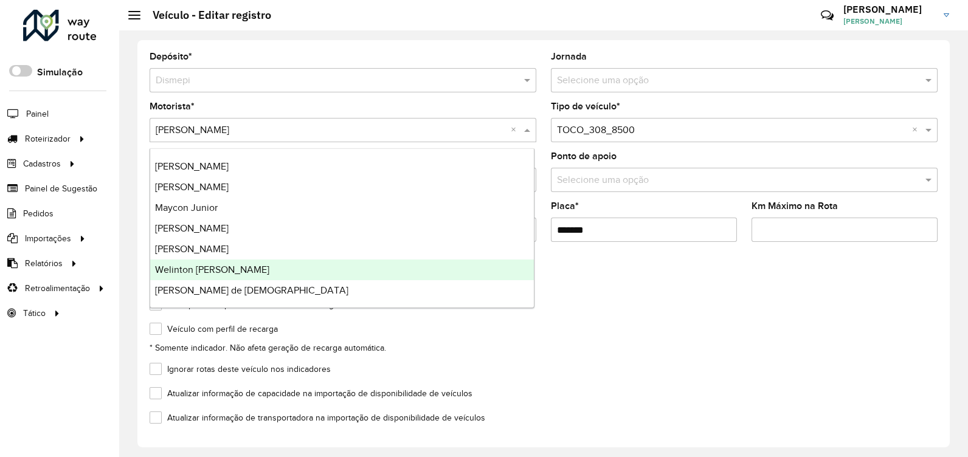
click at [565, 280] on div "Rota de vários dias" at bounding box center [544, 283] width 788 height 15
